Goal: Task Accomplishment & Management: Complete application form

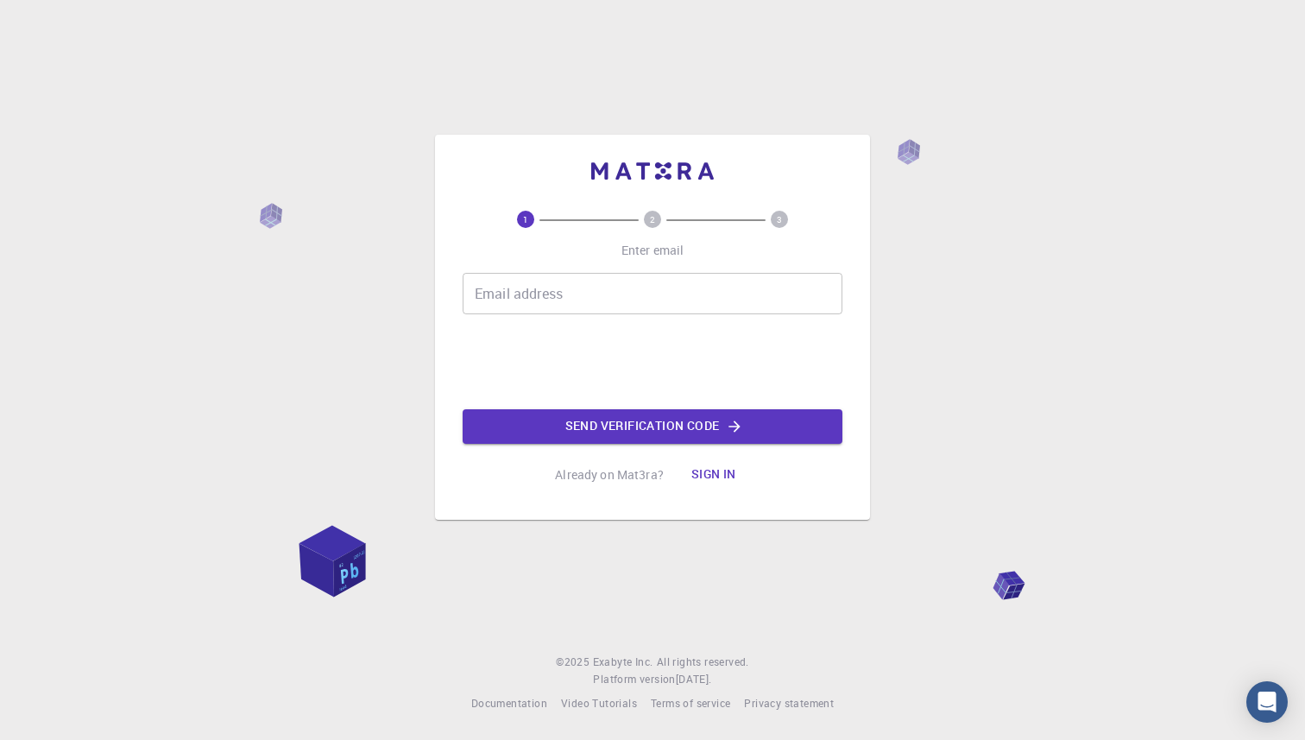
click at [512, 283] on div "Email address Email address" at bounding box center [653, 293] width 380 height 41
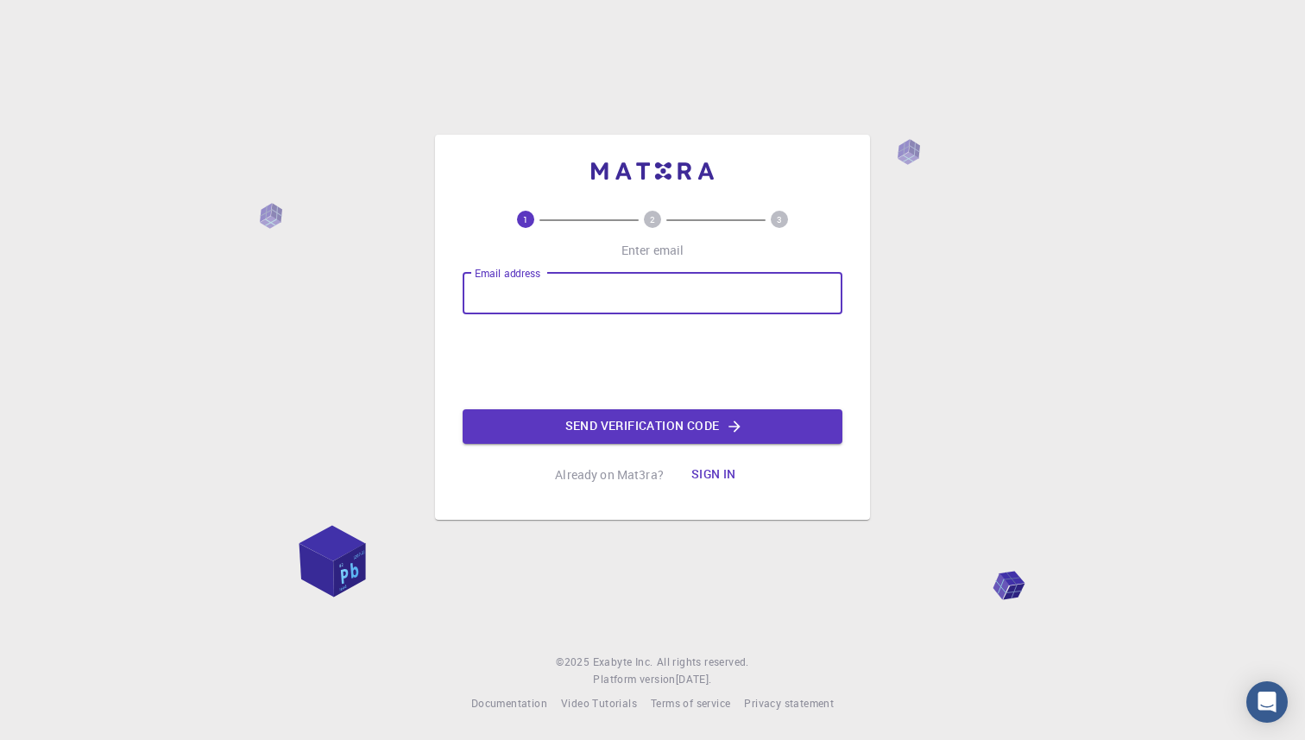
type input "[EMAIL_ADDRESS][DOMAIN_NAME]"
click at [622, 426] on button "Send verification code" at bounding box center [653, 426] width 380 height 35
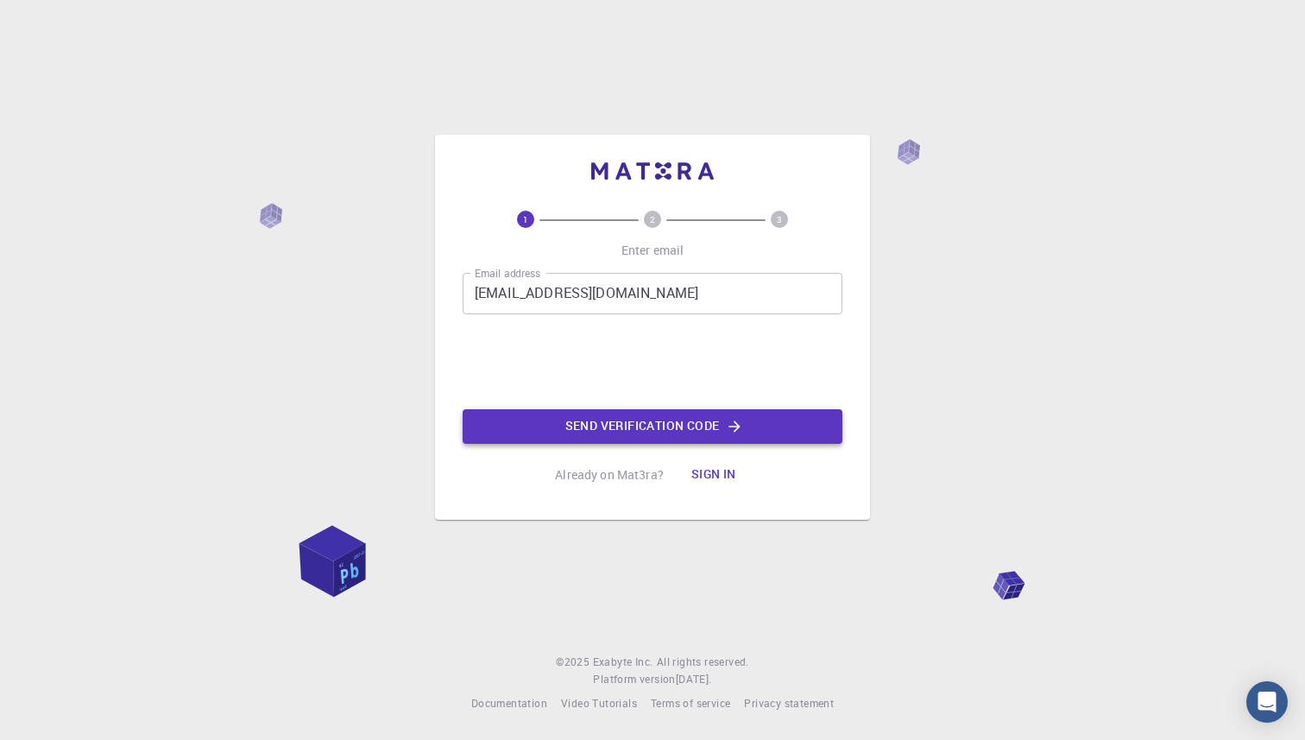
click at [637, 421] on button "Send verification code" at bounding box center [653, 426] width 380 height 35
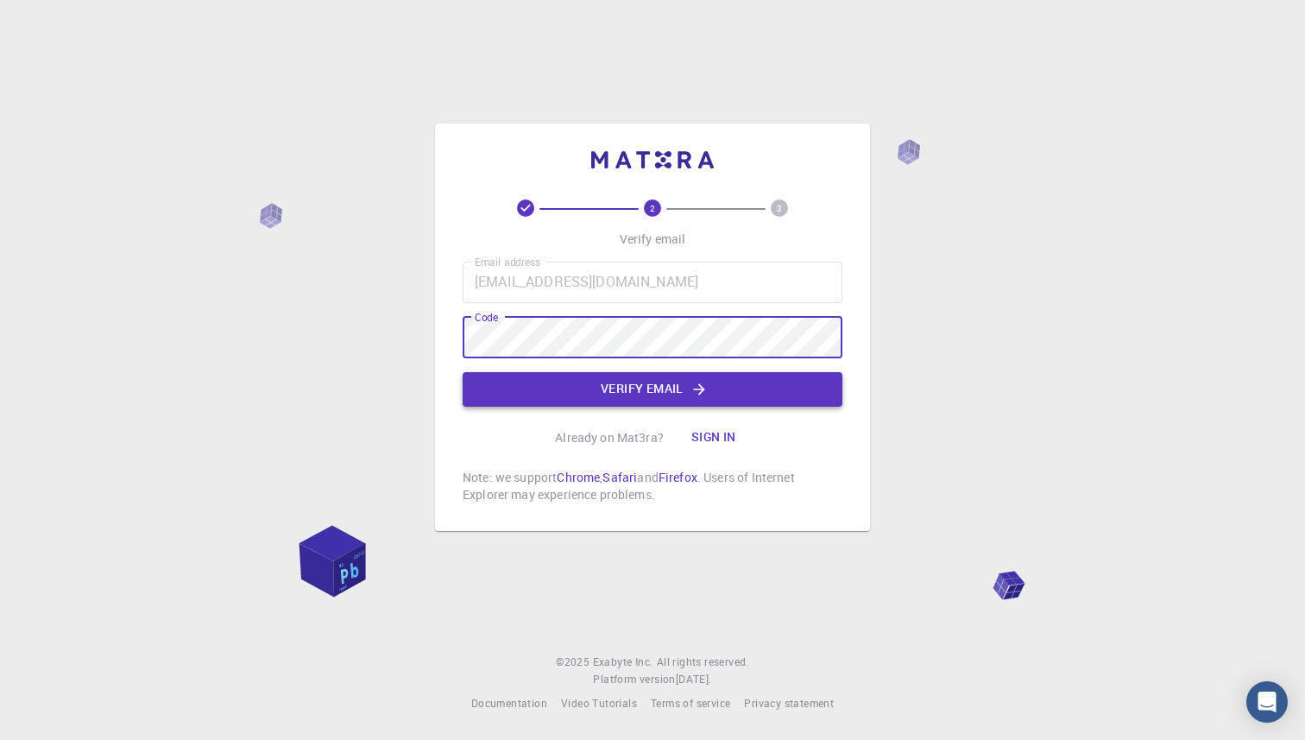
click at [600, 381] on button "Verify email" at bounding box center [653, 389] width 380 height 35
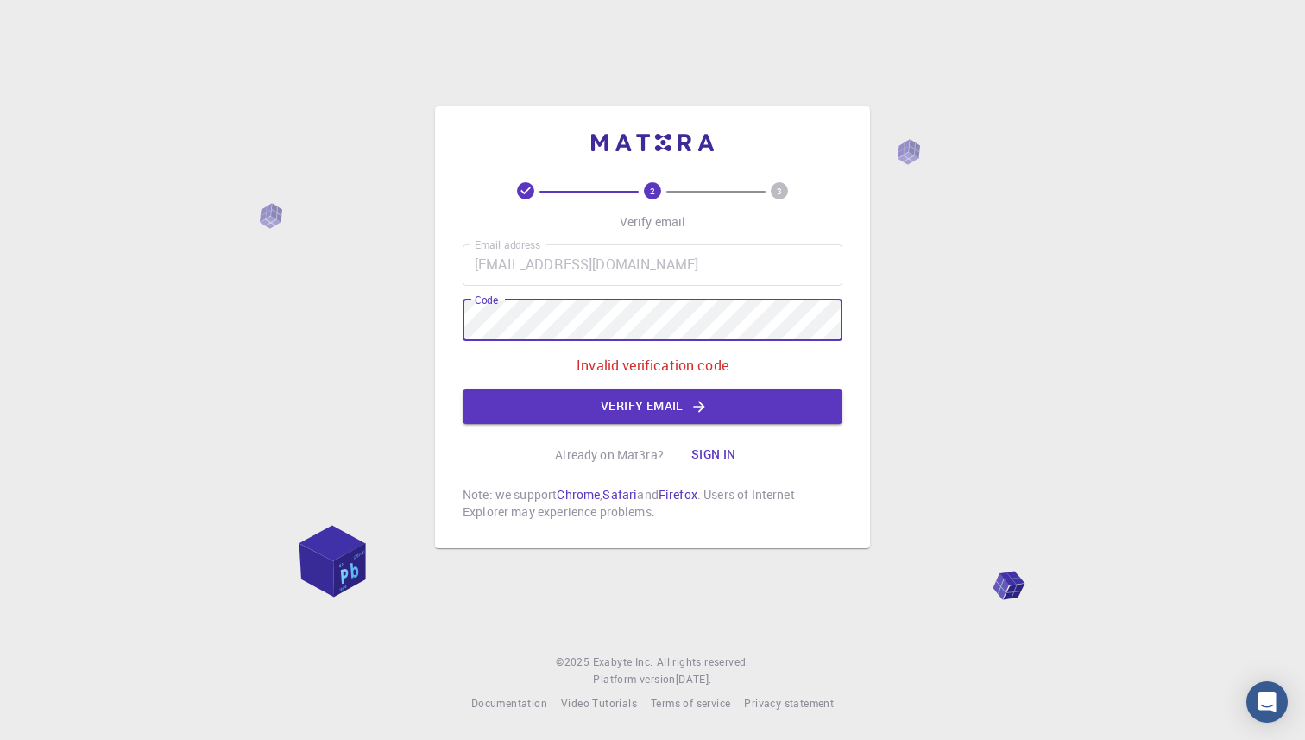
click at [445, 327] on div "2 3 Verify email Email address [EMAIL_ADDRESS][DOMAIN_NAME] Email address Code …" at bounding box center [652, 327] width 435 height 442
click at [448, 319] on div "2 3 Verify email Email address [EMAIL_ADDRESS][DOMAIN_NAME] Email address Code …" at bounding box center [652, 327] width 435 height 442
click at [643, 400] on button "Verify email" at bounding box center [653, 406] width 380 height 35
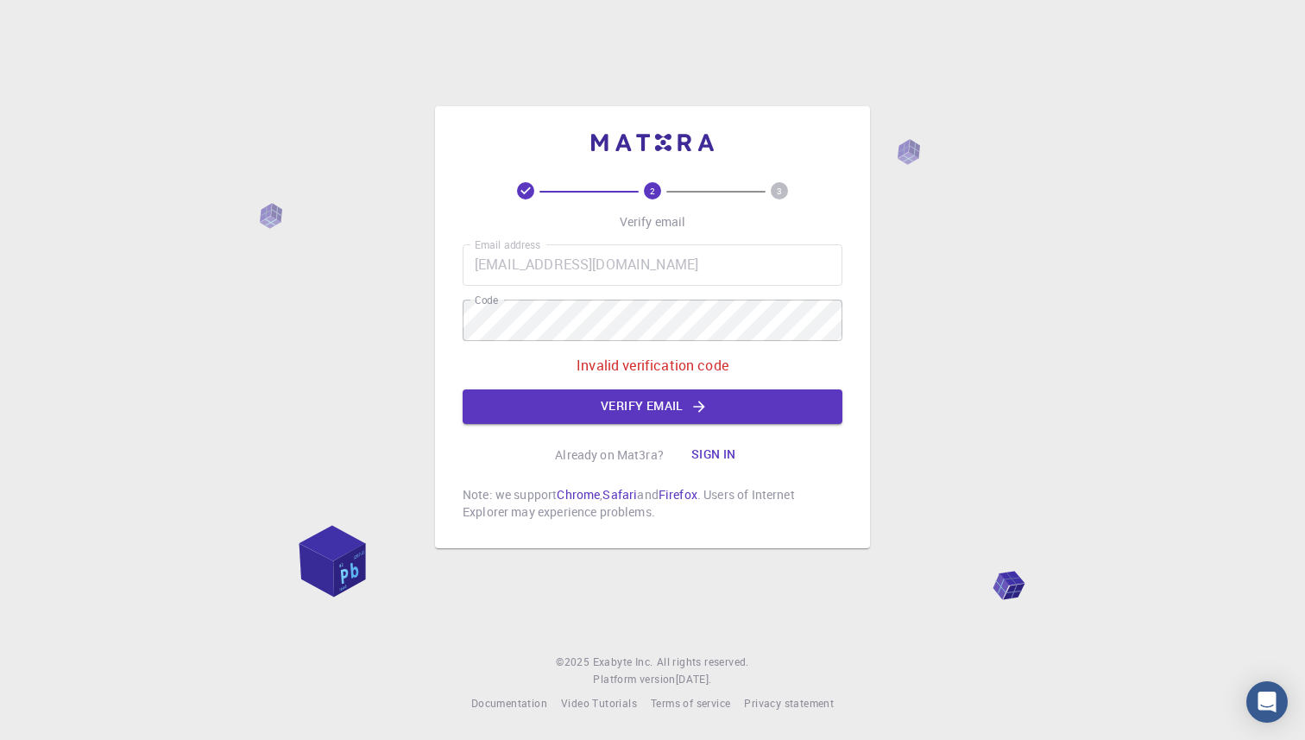
click at [712, 434] on div "2 3 Verify email Email address [EMAIL_ADDRESS][DOMAIN_NAME] Email address Code …" at bounding box center [653, 351] width 380 height 338
click at [711, 439] on button "Sign in" at bounding box center [714, 455] width 73 height 35
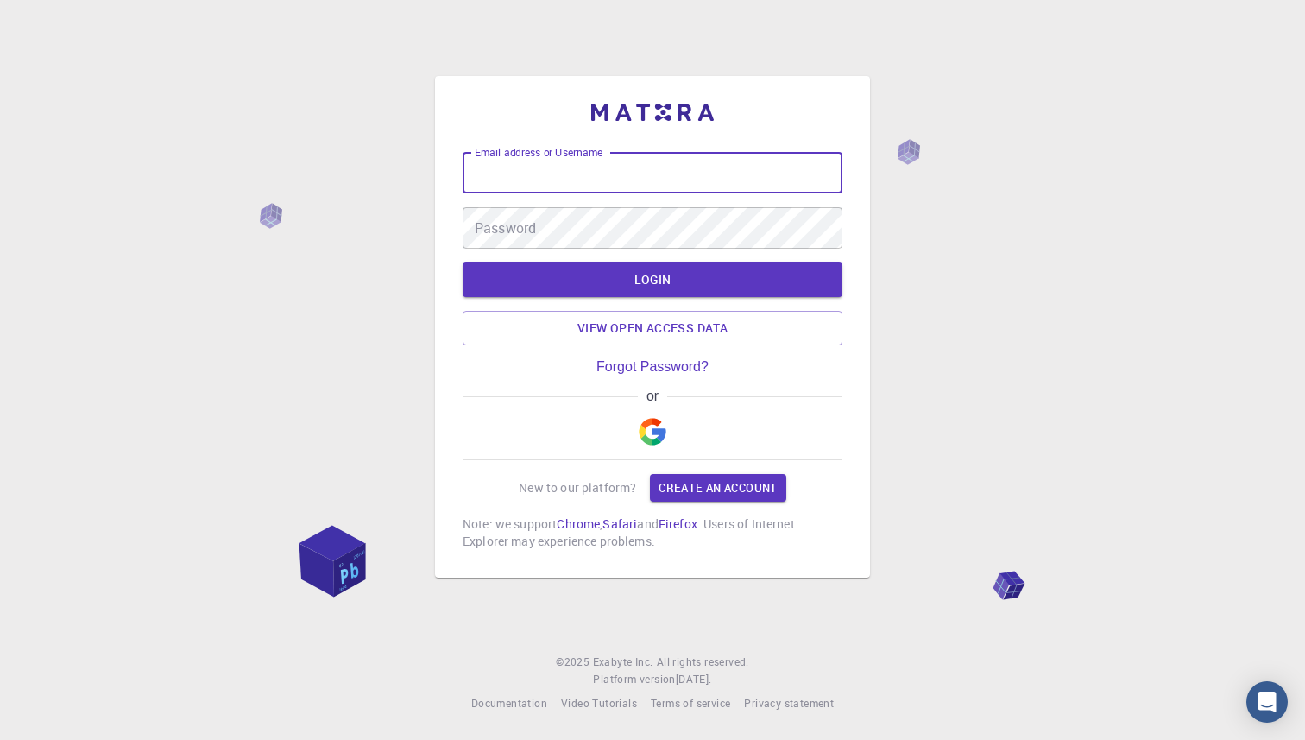
click at [653, 165] on input "Email address or Username" at bounding box center [653, 172] width 380 height 41
type input "N"
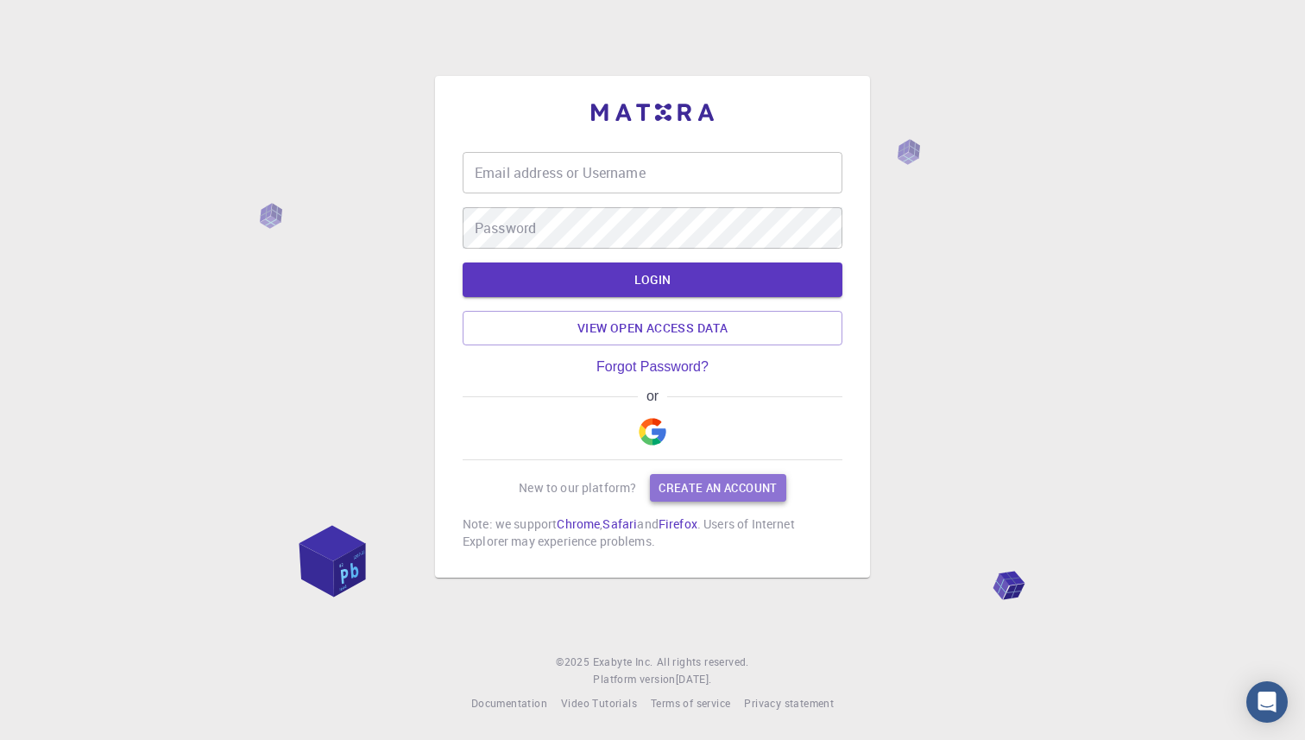
click at [726, 485] on link "Create an account" at bounding box center [718, 488] width 136 height 28
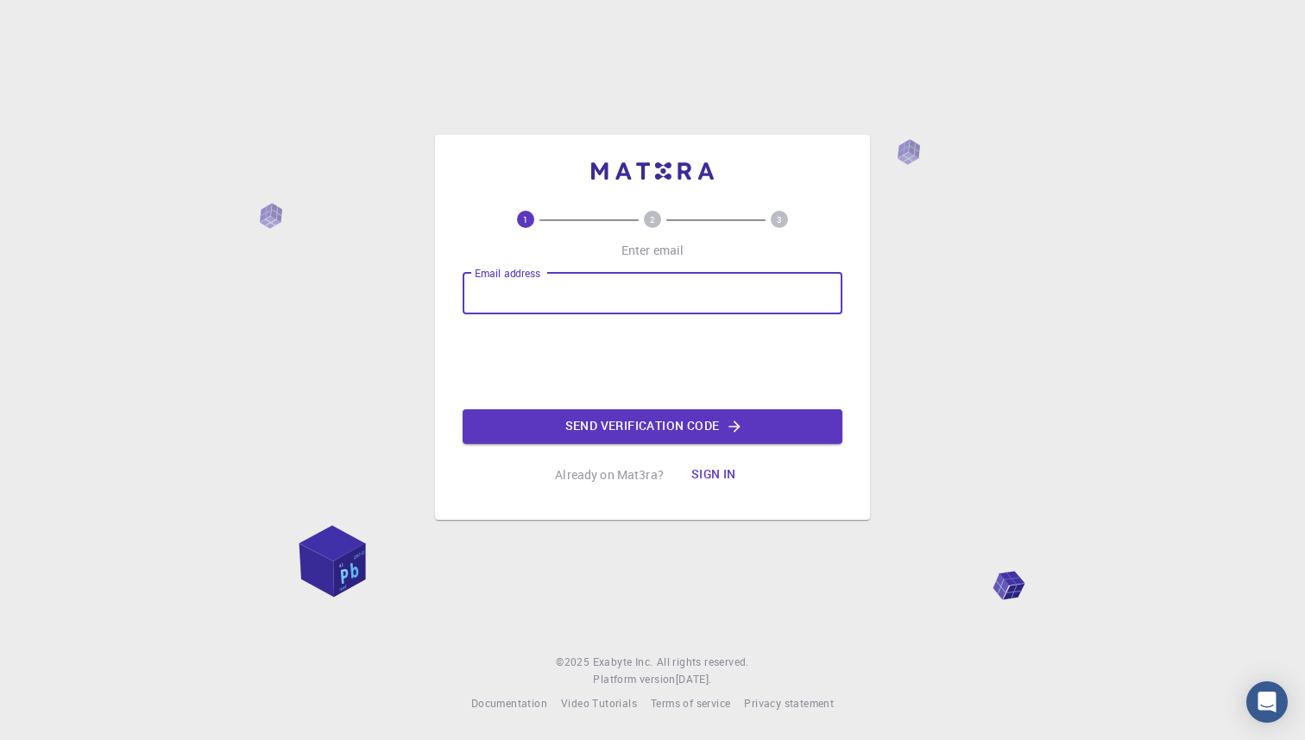
click at [637, 303] on input "Email address" at bounding box center [653, 293] width 380 height 41
type input "[EMAIL_ADDRESS][DOMAIN_NAME]"
click at [623, 432] on button "Send verification code" at bounding box center [653, 426] width 380 height 35
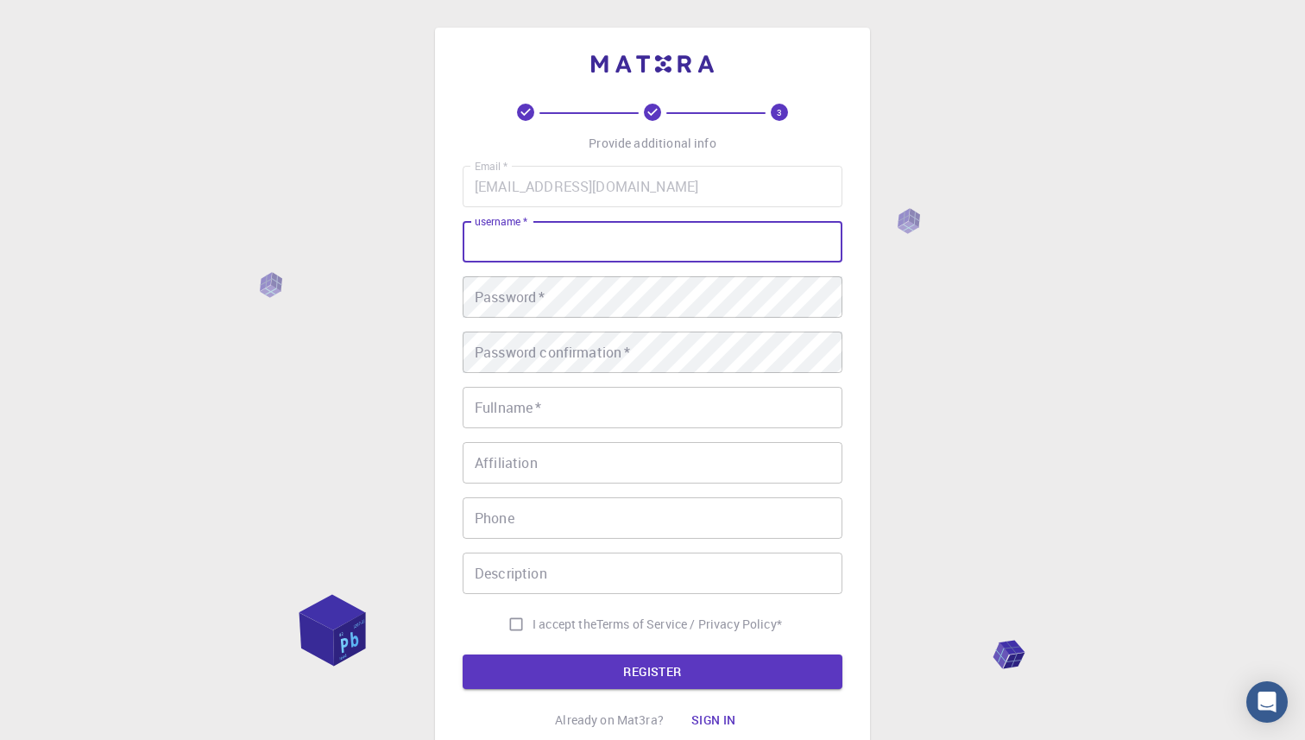
click at [521, 243] on input "username   *" at bounding box center [653, 241] width 380 height 41
type input "nandini"
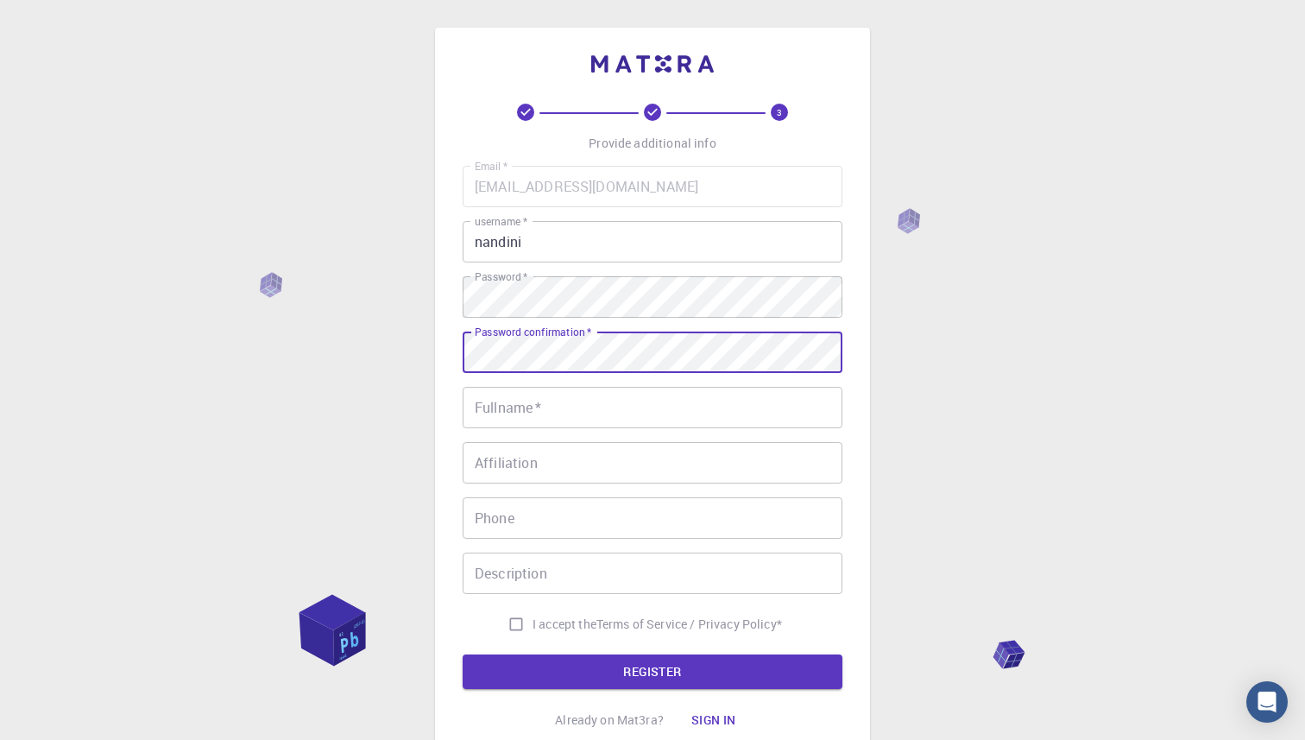
click at [630, 403] on input "Fullname   *" at bounding box center [653, 407] width 380 height 41
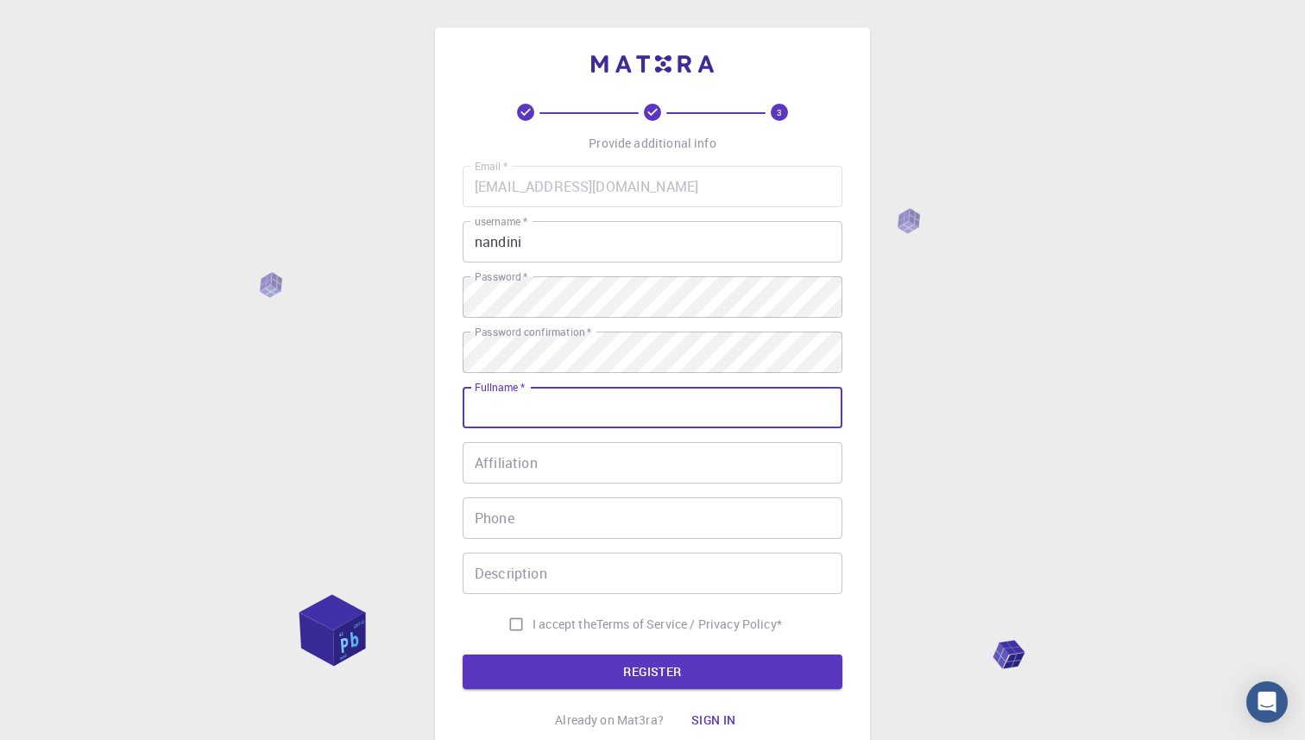
type input "Nandini"
click at [578, 592] on input "Description" at bounding box center [653, 572] width 380 height 41
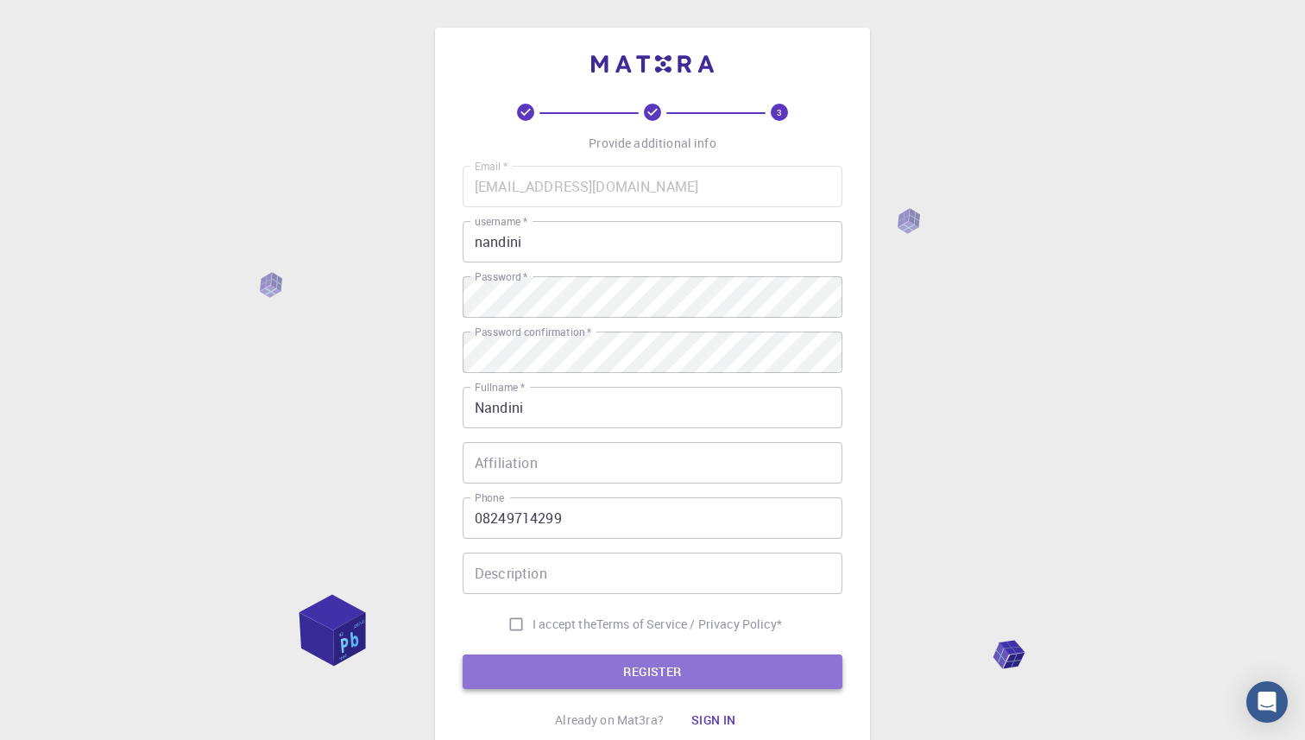
click at [629, 666] on button "REGISTER" at bounding box center [653, 671] width 380 height 35
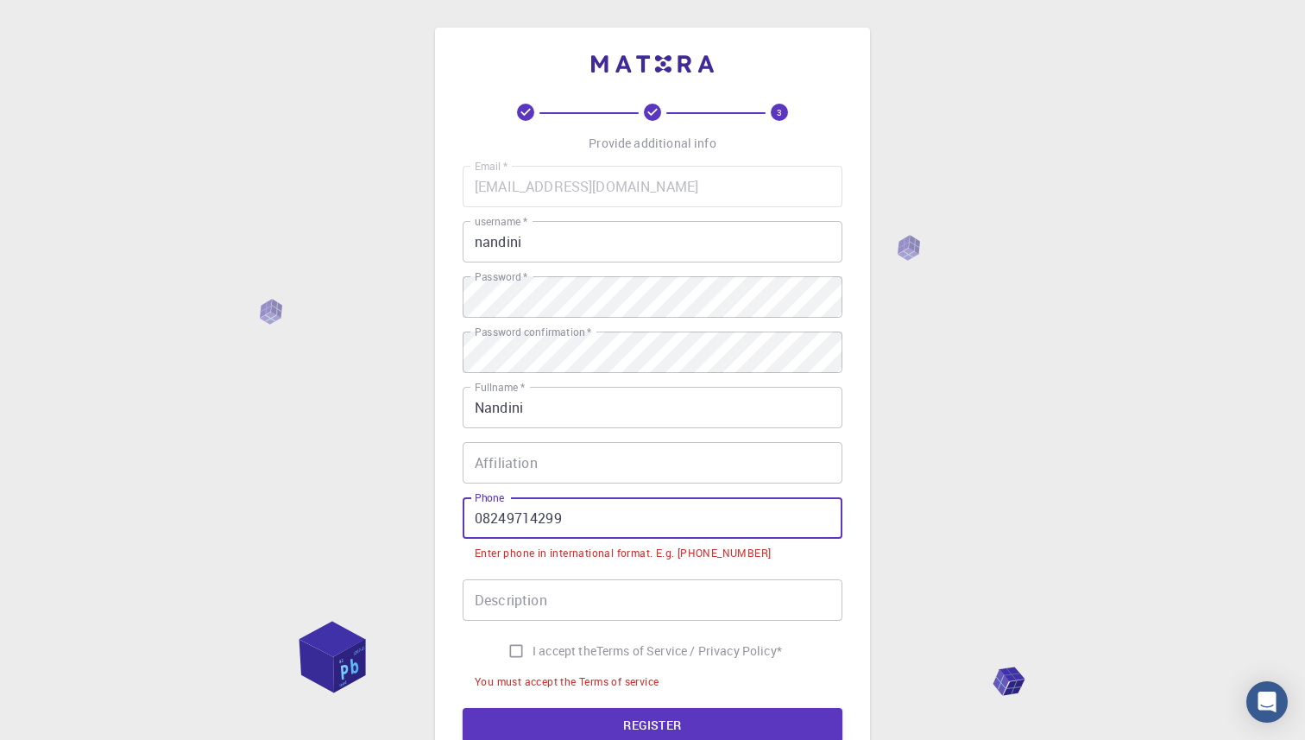
click at [582, 512] on input "08249714299" at bounding box center [653, 517] width 380 height 41
click at [483, 516] on input "08249714299" at bounding box center [653, 517] width 380 height 41
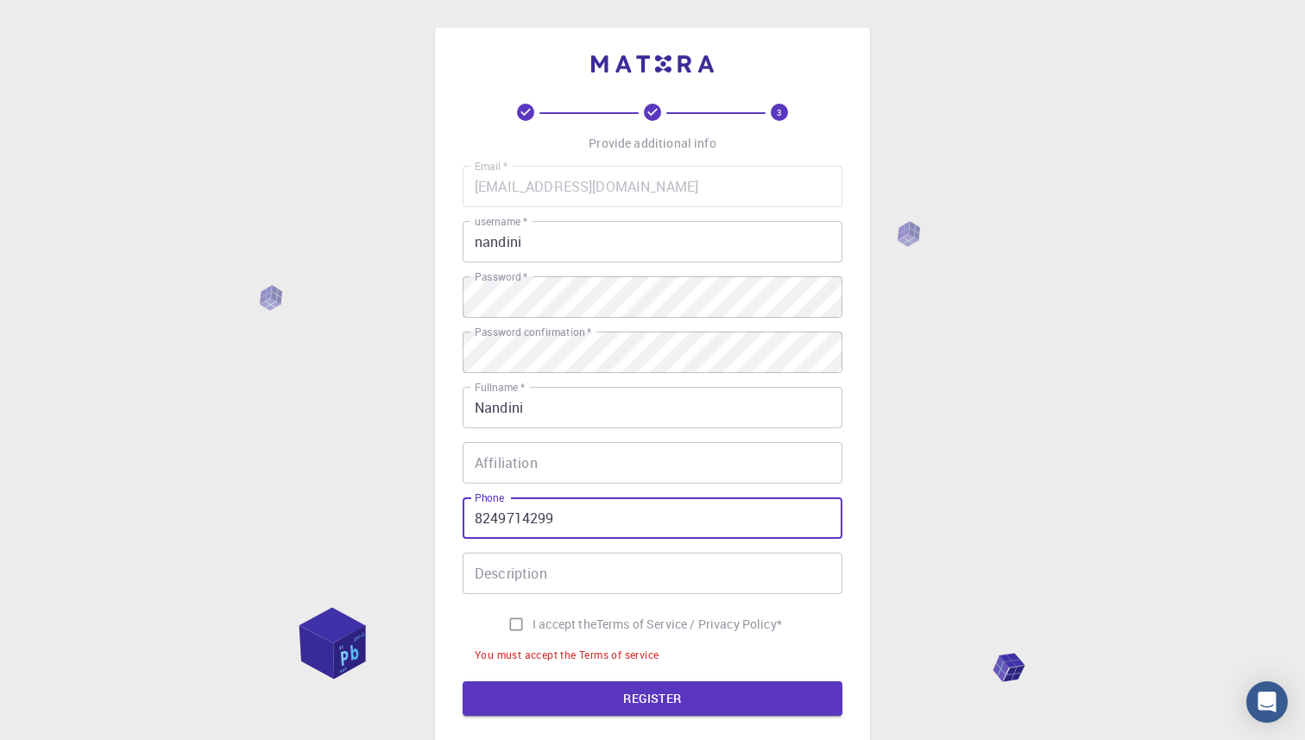
click at [560, 517] on input "8249714299" at bounding box center [653, 517] width 380 height 41
type input "8249714299"
click at [704, 699] on button "REGISTER" at bounding box center [653, 698] width 380 height 35
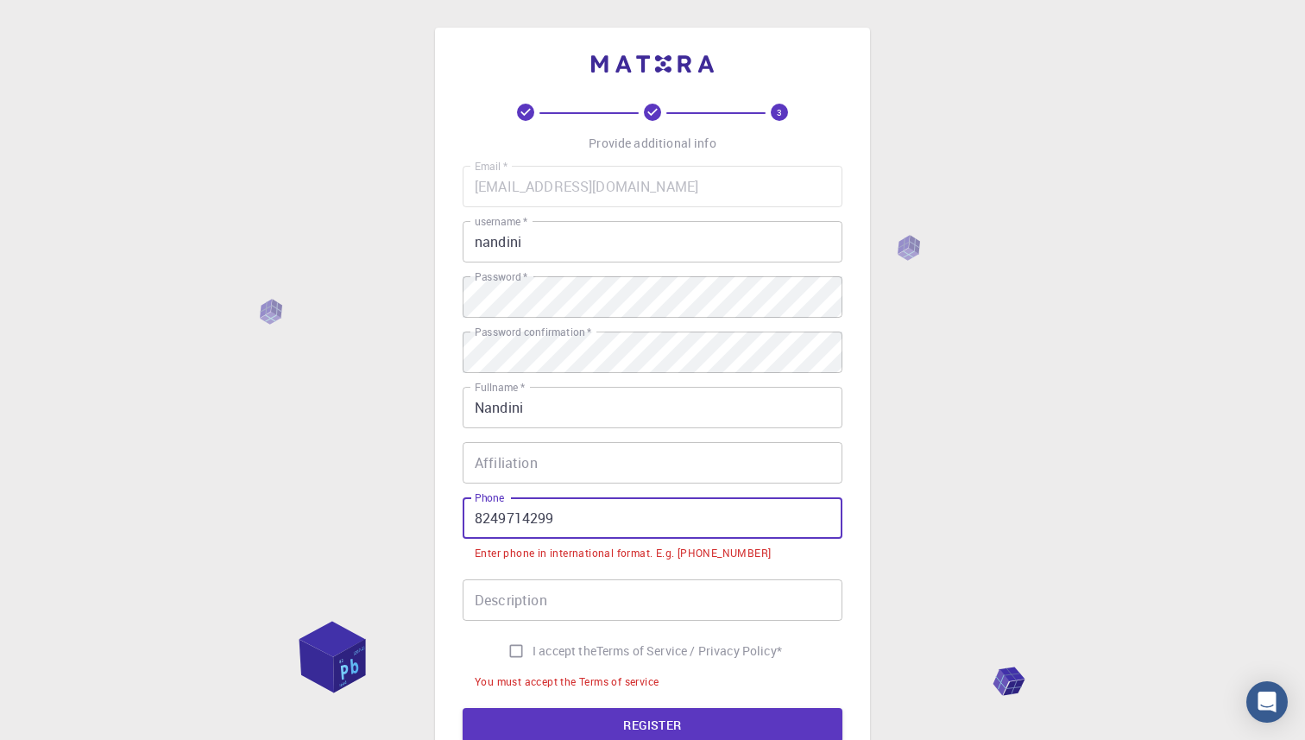
drag, startPoint x: 584, startPoint y: 528, endPoint x: 433, endPoint y: 521, distance: 151.2
click at [433, 521] on div "3 Provide additional info Email   * [EMAIL_ADDRESS][DOMAIN_NAME] Email   * user…" at bounding box center [652, 466] width 1305 height 932
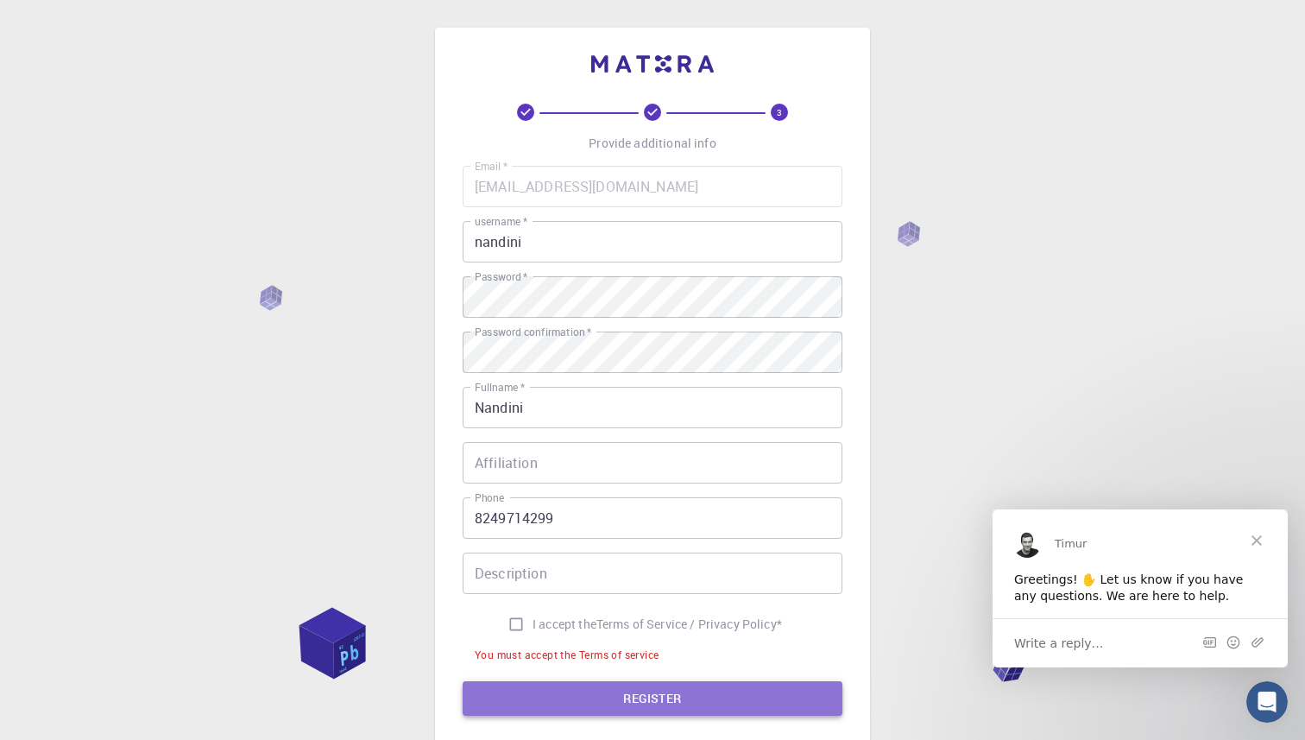
click at [581, 696] on button "REGISTER" at bounding box center [653, 698] width 380 height 35
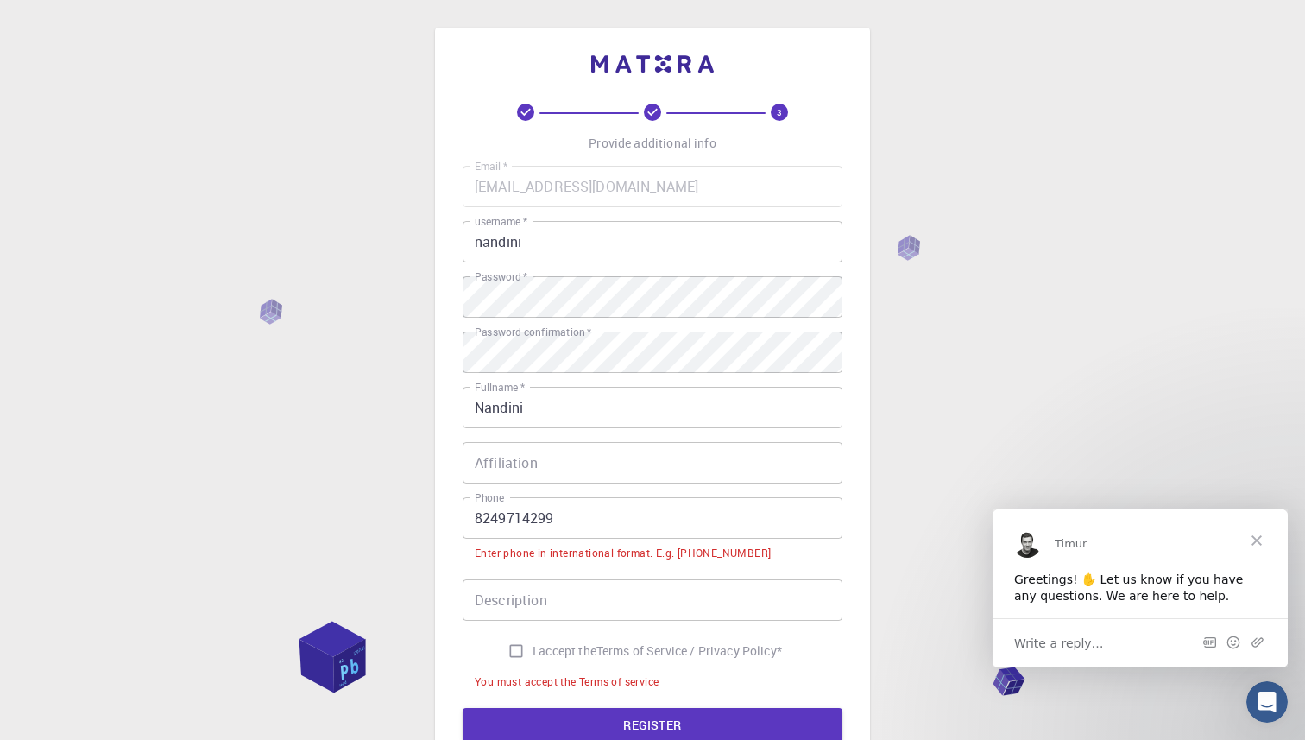
click at [474, 514] on input "8249714299" at bounding box center [653, 517] width 380 height 41
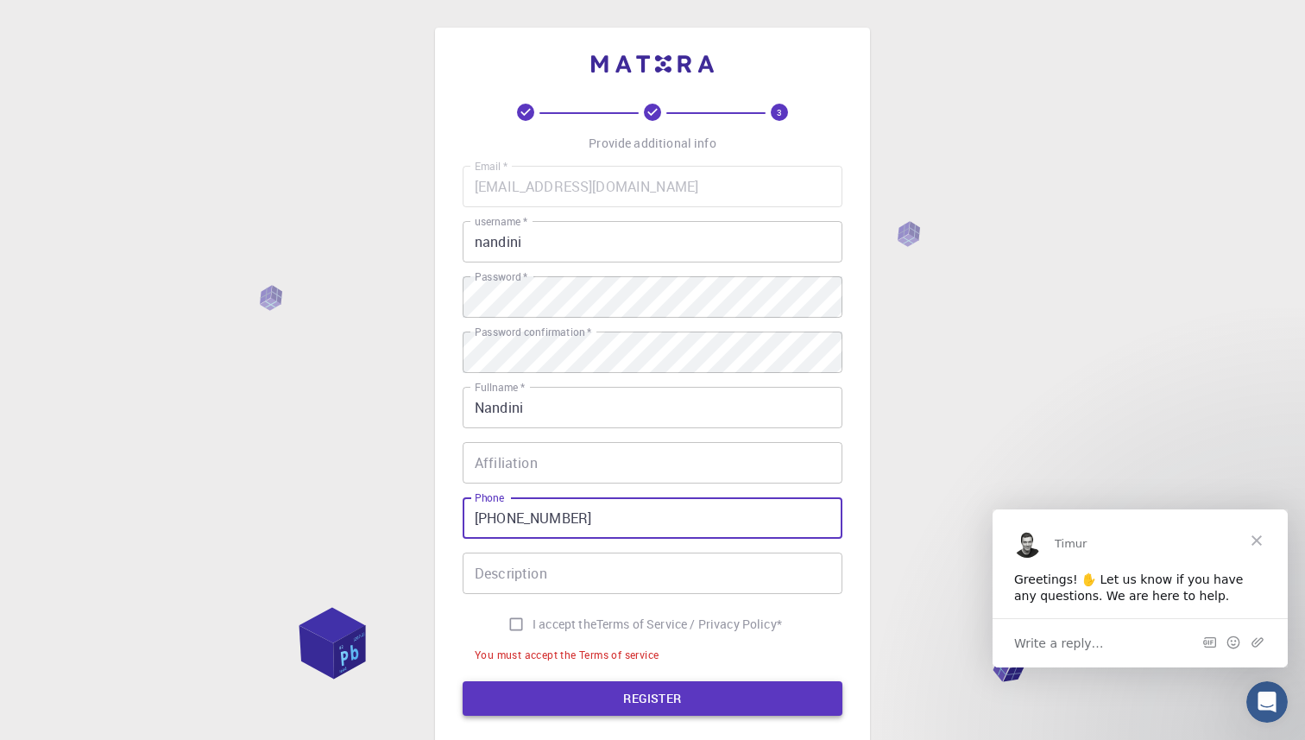
type input "[PHONE_NUMBER]"
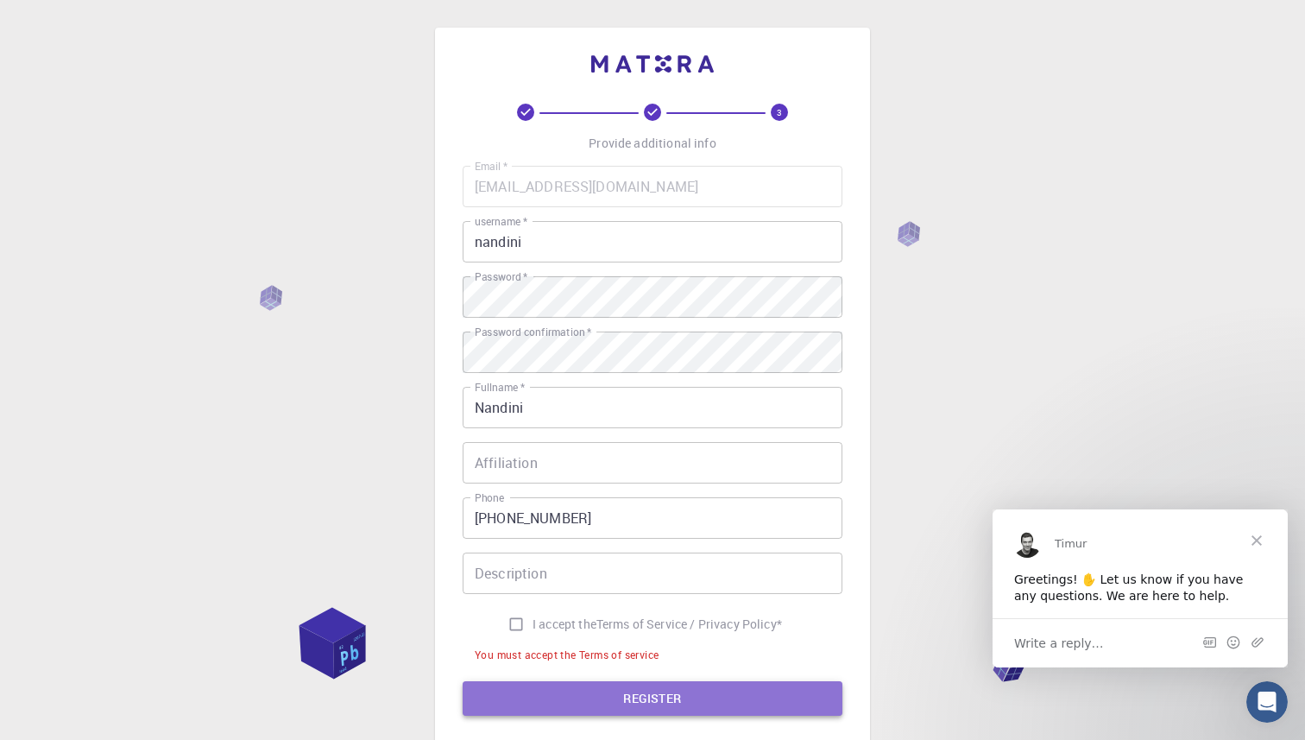
click at [644, 714] on button "REGISTER" at bounding box center [653, 698] width 380 height 35
click at [665, 705] on button "REGISTER" at bounding box center [653, 698] width 380 height 35
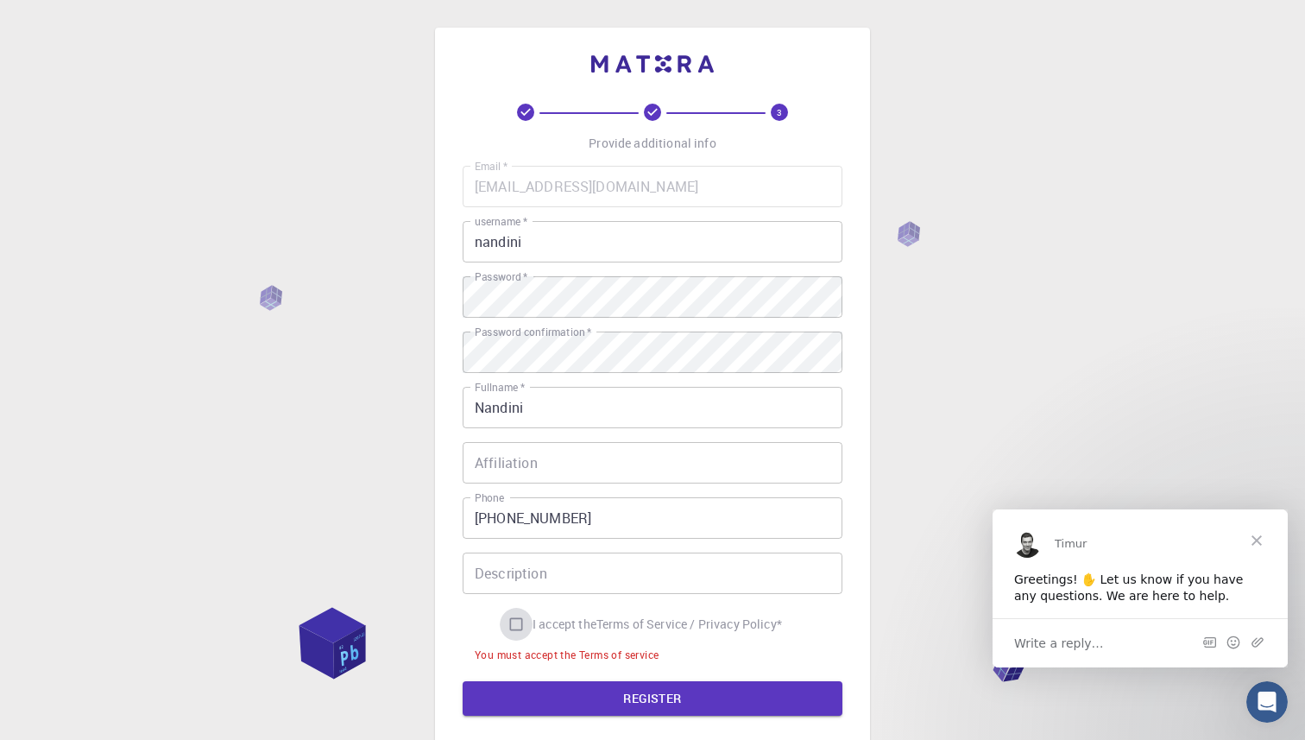
click at [504, 622] on input "I accept the Terms of Service / Privacy Policy *" at bounding box center [516, 624] width 33 height 33
checkbox input "true"
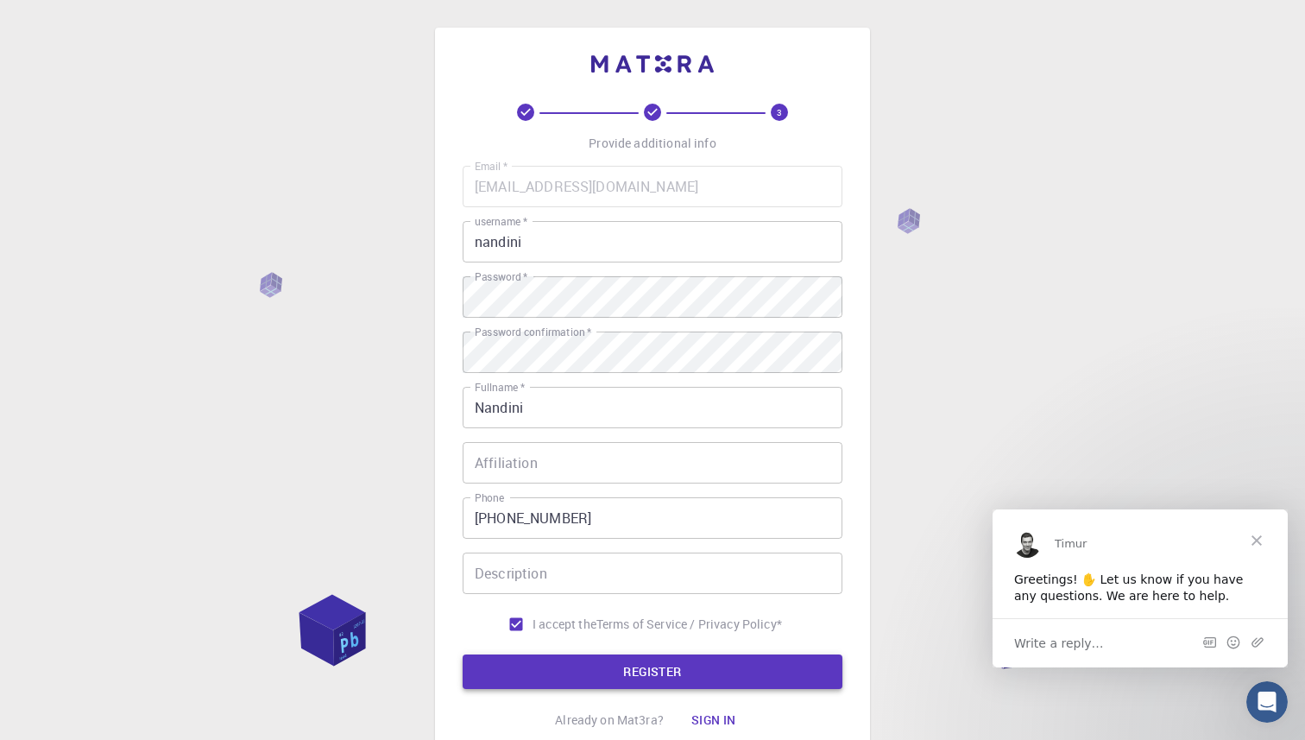
click at [546, 668] on button "REGISTER" at bounding box center [653, 671] width 380 height 35
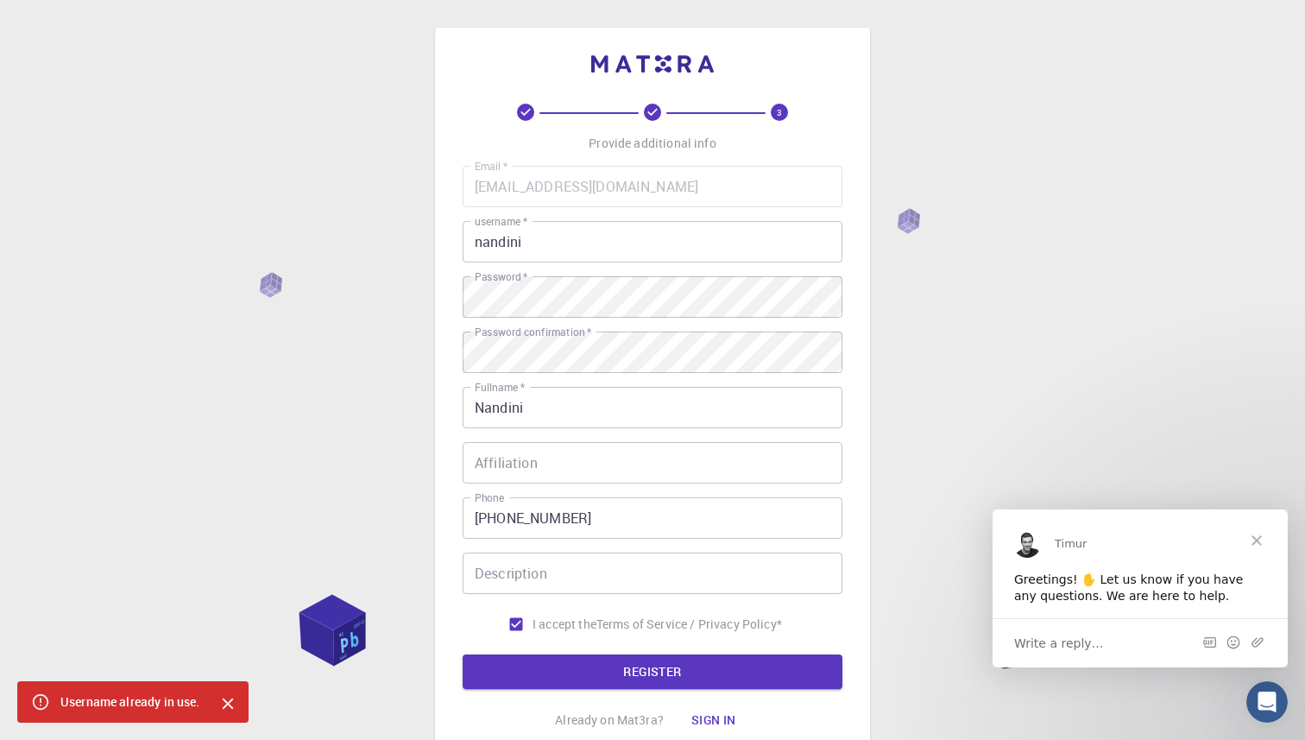
click at [1252, 533] on span "Close" at bounding box center [1257, 539] width 62 height 62
